Goal: Register for event/course

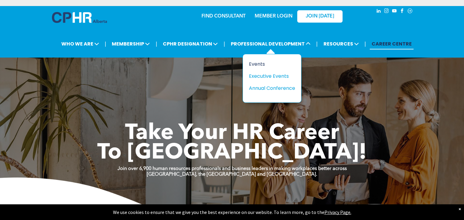
click at [253, 62] on div "Events" at bounding box center [270, 64] width 42 height 8
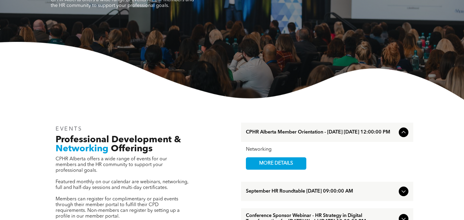
scroll to position [95, 0]
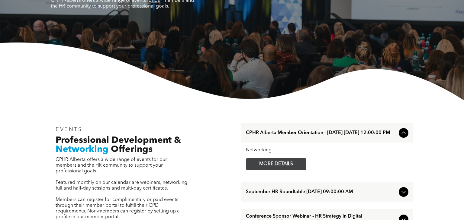
click at [278, 170] on span "MORE DETAILS" at bounding box center [276, 164] width 48 height 12
